Goal: Navigation & Orientation: Understand site structure

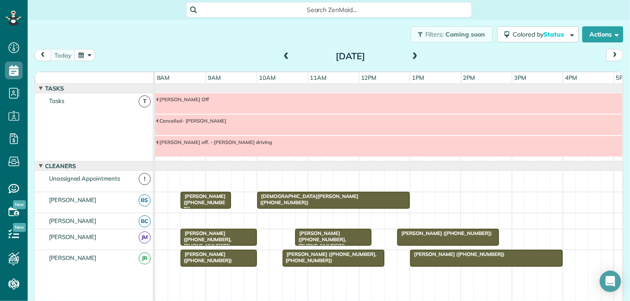
click at [285, 55] on span at bounding box center [286, 57] width 10 height 8
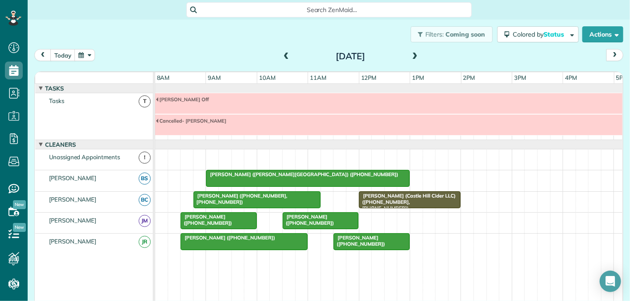
scroll to position [30, 0]
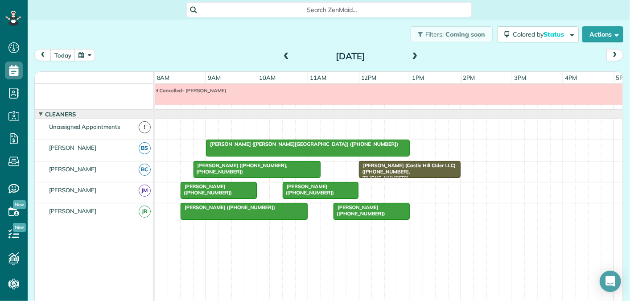
click at [285, 55] on span at bounding box center [286, 57] width 10 height 8
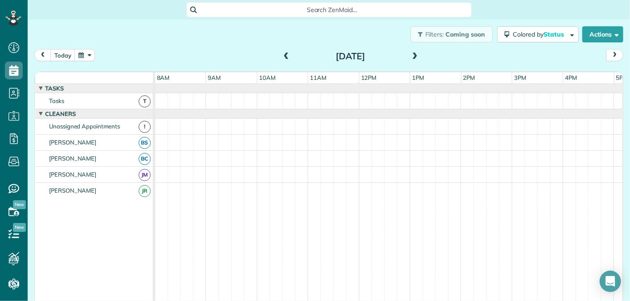
scroll to position [74, 0]
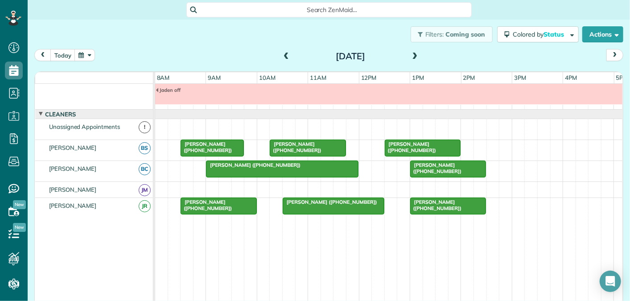
click at [414, 56] on span at bounding box center [415, 57] width 10 height 8
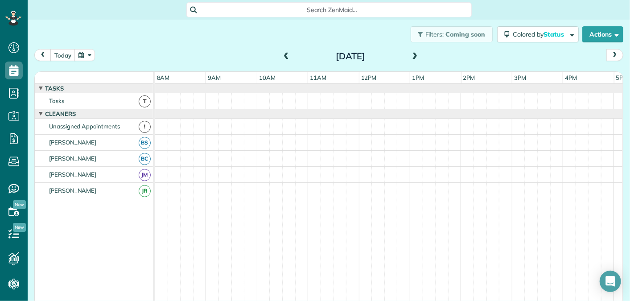
scroll to position [30, 0]
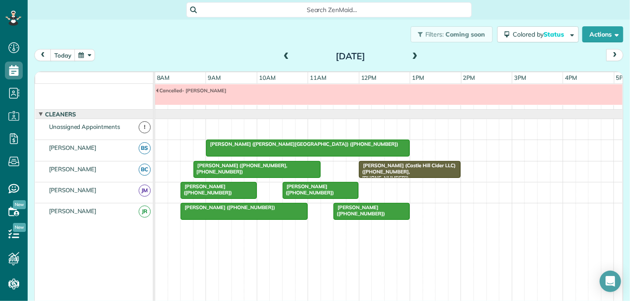
click at [414, 56] on span at bounding box center [415, 57] width 10 height 8
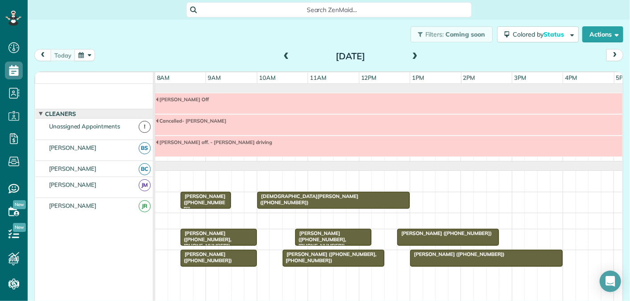
scroll to position [0, 0]
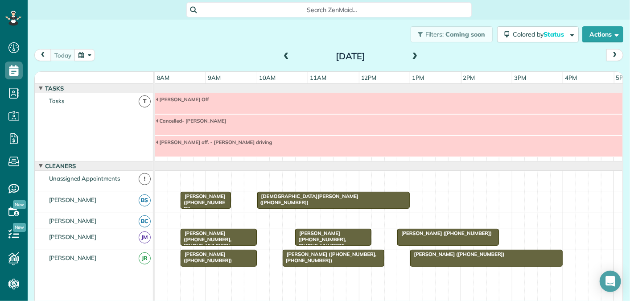
click at [414, 53] on span at bounding box center [415, 57] width 10 height 8
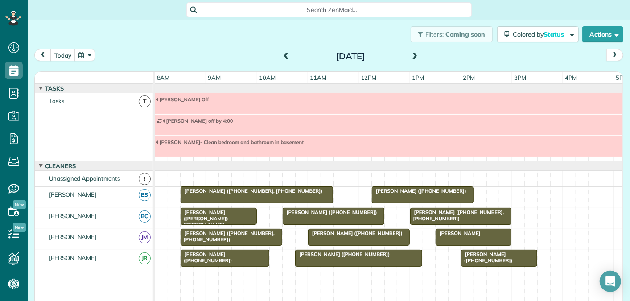
click at [414, 55] on span at bounding box center [415, 57] width 10 height 8
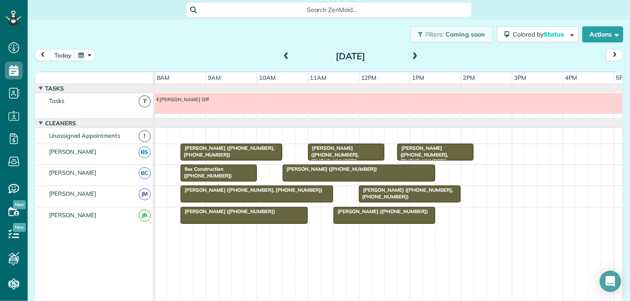
click at [415, 53] on span at bounding box center [415, 57] width 10 height 8
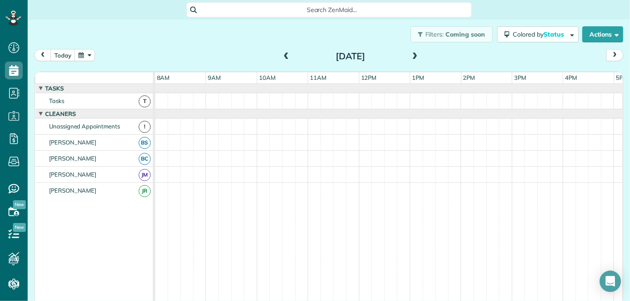
click at [415, 53] on span at bounding box center [415, 57] width 10 height 8
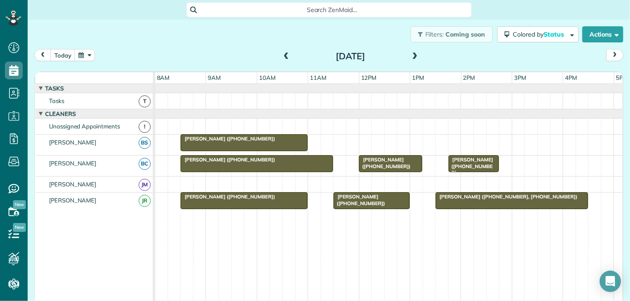
click at [414, 56] on span at bounding box center [415, 57] width 10 height 8
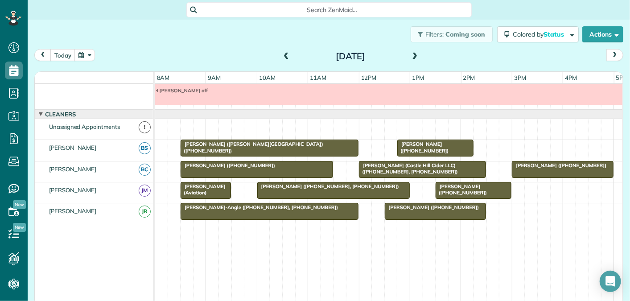
click at [414, 56] on span at bounding box center [415, 57] width 10 height 8
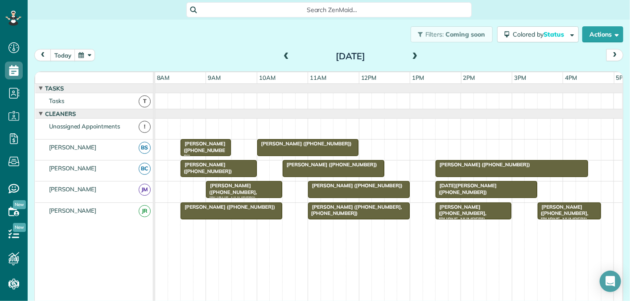
click at [414, 56] on span at bounding box center [415, 57] width 10 height 8
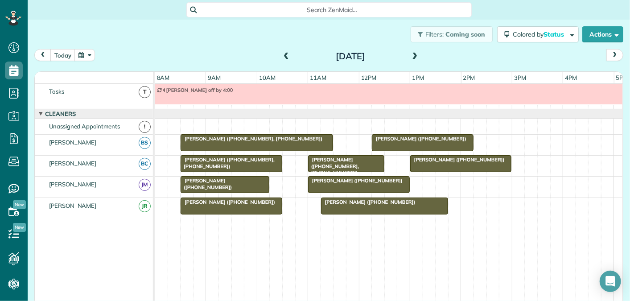
click at [414, 56] on span at bounding box center [415, 57] width 10 height 8
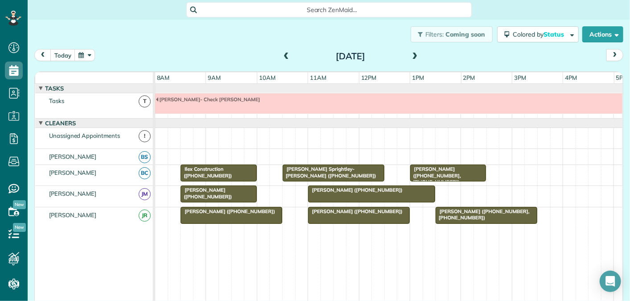
click at [414, 54] on span at bounding box center [415, 57] width 10 height 8
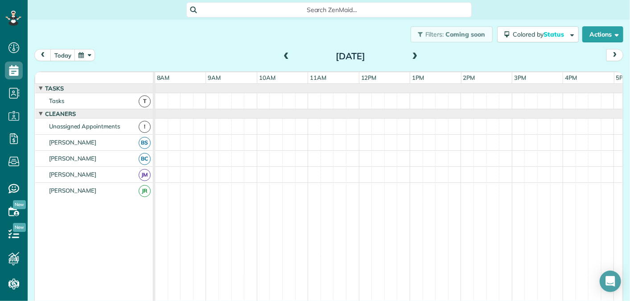
click at [414, 54] on span at bounding box center [415, 57] width 10 height 8
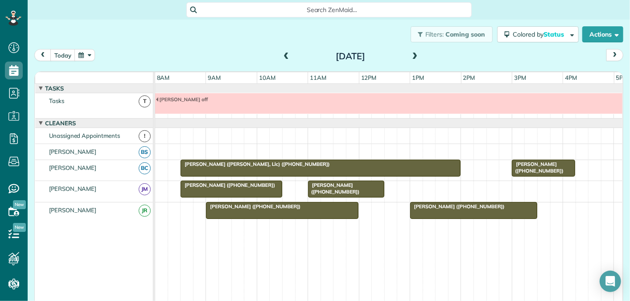
click at [413, 57] on span at bounding box center [415, 57] width 10 height 8
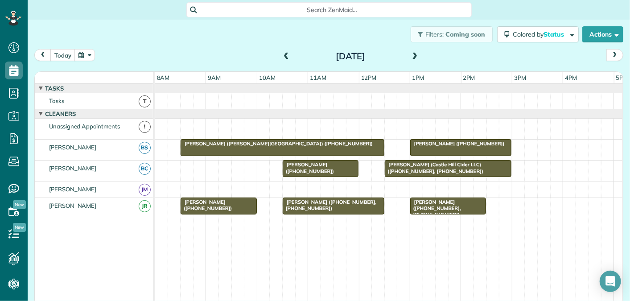
click at [414, 56] on span at bounding box center [415, 57] width 10 height 8
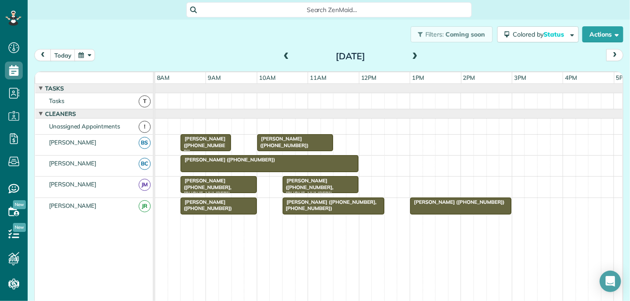
click at [414, 56] on span at bounding box center [415, 57] width 10 height 8
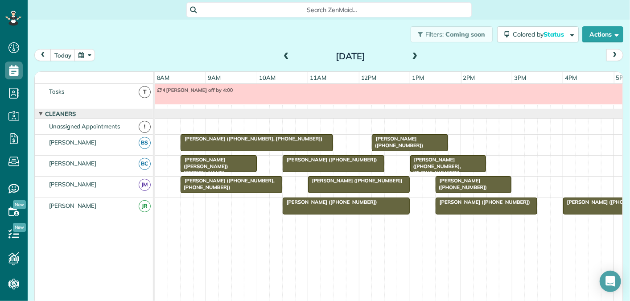
click at [414, 56] on span at bounding box center [415, 57] width 10 height 8
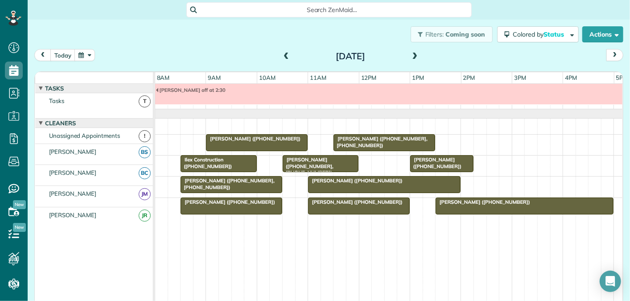
scroll to position [9, 0]
